Goal: Transaction & Acquisition: Purchase product/service

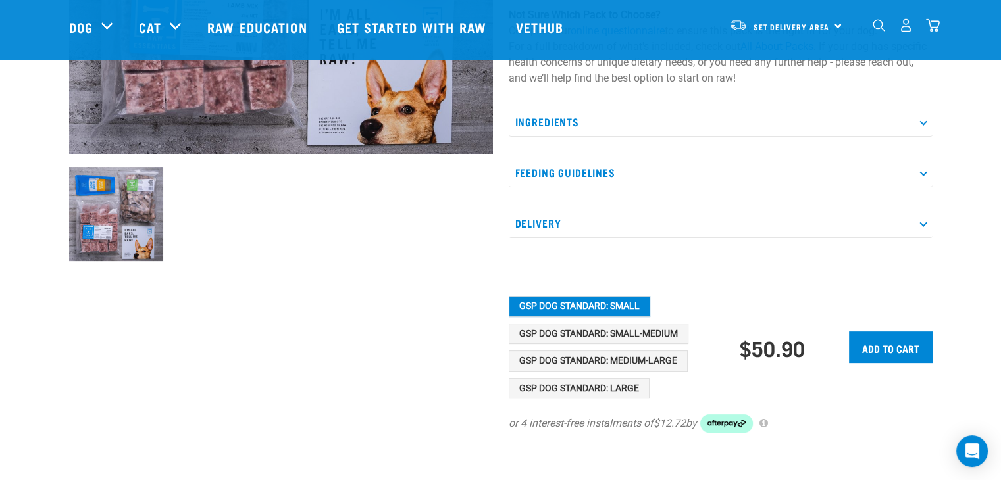
scroll to position [366, 0]
click at [651, 355] on button "GSP Dog Standard: Medium-Large" at bounding box center [598, 361] width 179 height 21
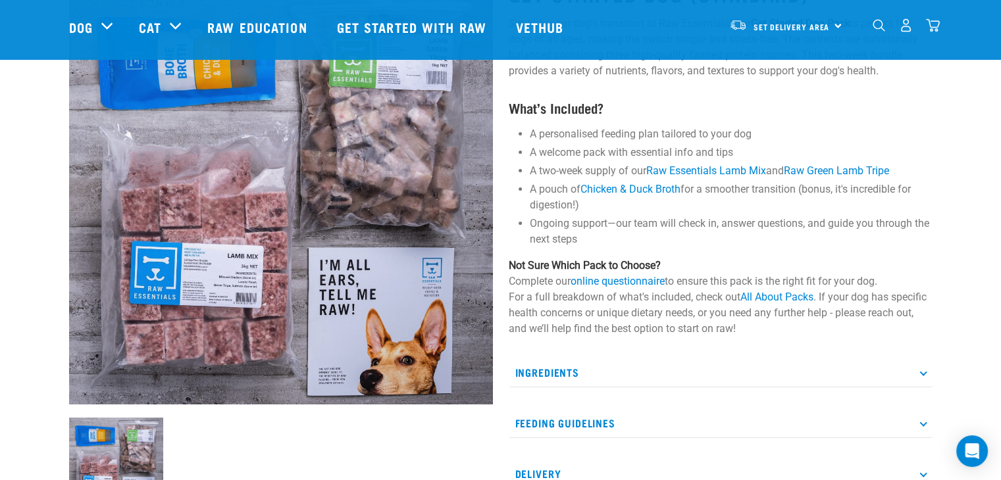
scroll to position [0, 0]
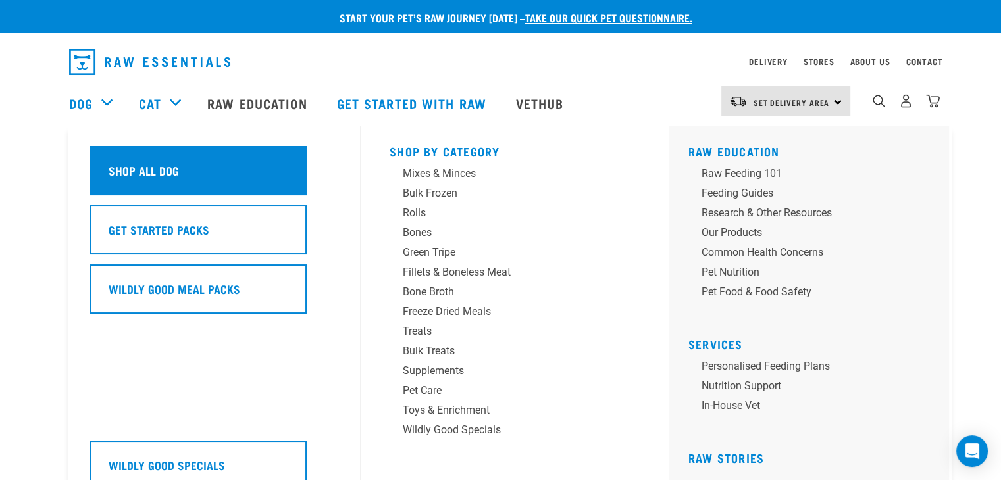
click at [148, 190] on div "Shop All Dog" at bounding box center [198, 170] width 217 height 49
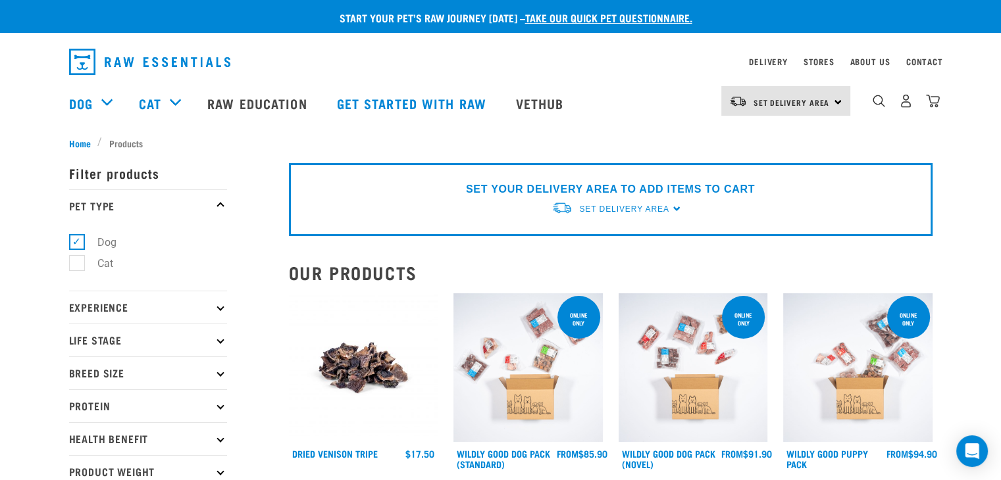
click at [213, 363] on p "Breed Size" at bounding box center [148, 373] width 158 height 33
click at [147, 431] on label "Medium Dogs" at bounding box center [121, 431] width 91 height 16
click at [78, 431] on input "Medium Dogs" at bounding box center [73, 428] width 9 height 9
checkbox input "true"
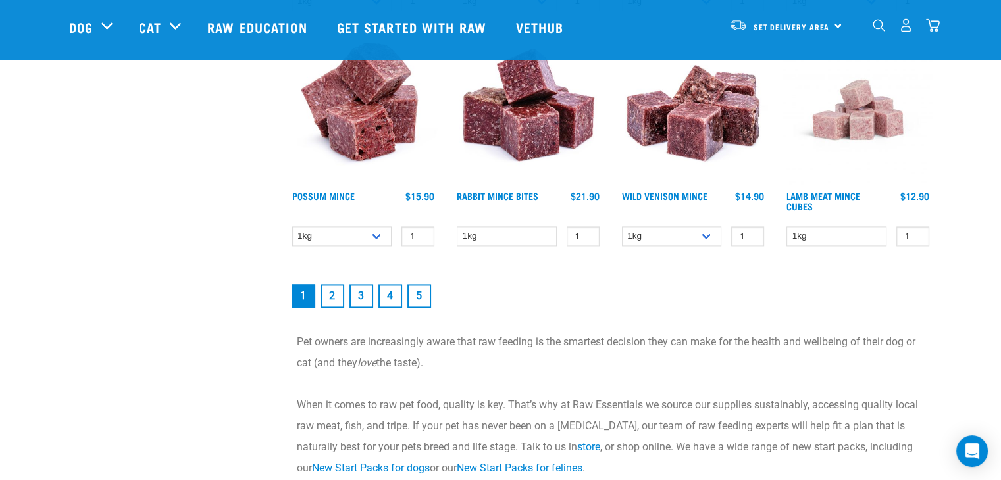
scroll to position [1876, 0]
